Goal: Task Accomplishment & Management: Complete application form

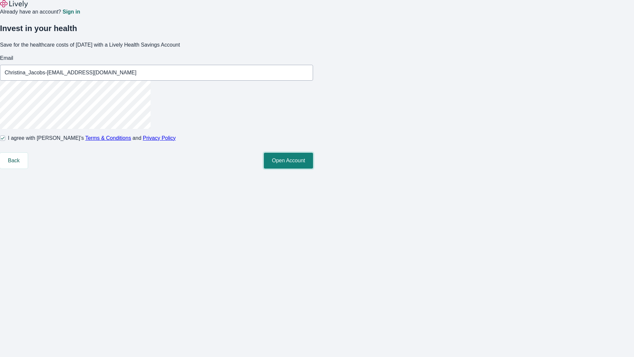
click at [313, 168] on button "Open Account" at bounding box center [288, 161] width 49 height 16
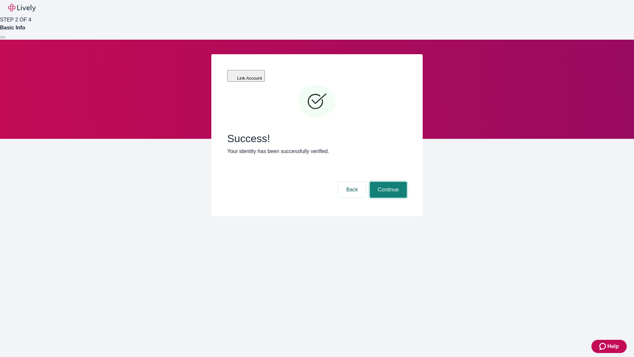
click at [387, 182] on button "Continue" at bounding box center [388, 190] width 37 height 16
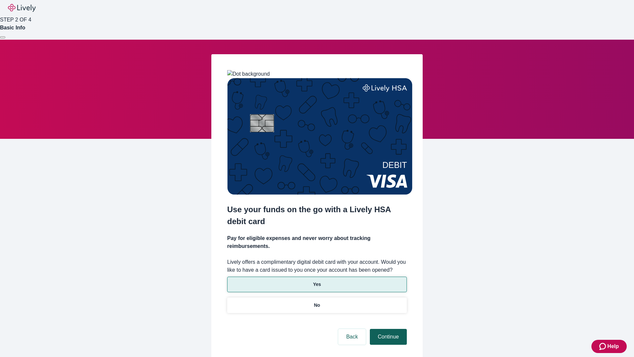
click at [317, 301] on p "No" at bounding box center [317, 304] width 6 height 7
click at [387, 328] on button "Continue" at bounding box center [388, 336] width 37 height 16
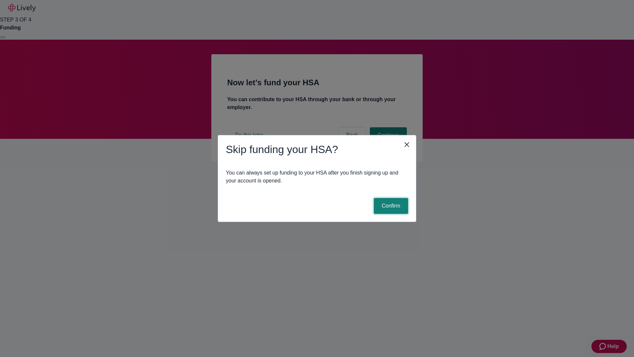
click at [390, 206] on button "Confirm" at bounding box center [391, 206] width 34 height 16
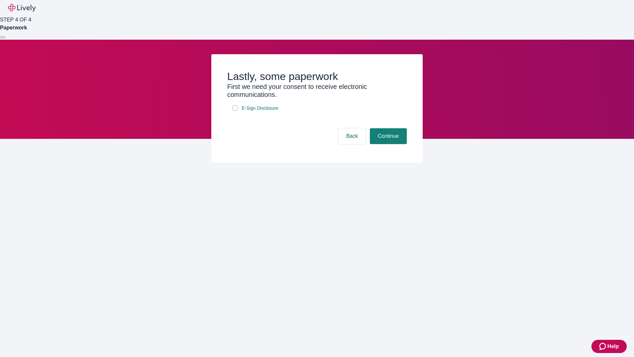
click at [235, 111] on input "E-Sign Disclosure" at bounding box center [234, 107] width 5 height 5
checkbox input "true"
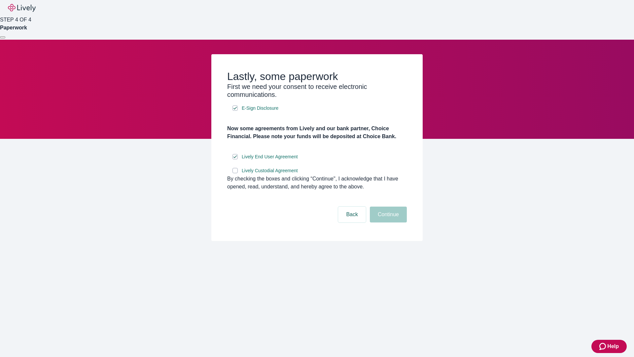
click at [235, 173] on input "Lively Custodial Agreement" at bounding box center [234, 170] width 5 height 5
checkbox input "true"
click at [387, 222] on button "Continue" at bounding box center [388, 214] width 37 height 16
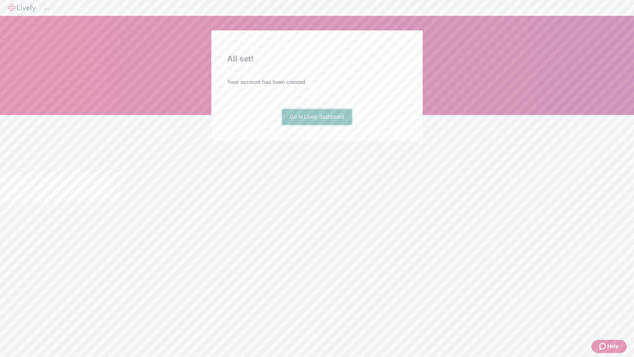
click at [317, 125] on link "Go to Lively dashboard" at bounding box center [317, 117] width 70 height 16
